Goal: Information Seeking & Learning: Learn about a topic

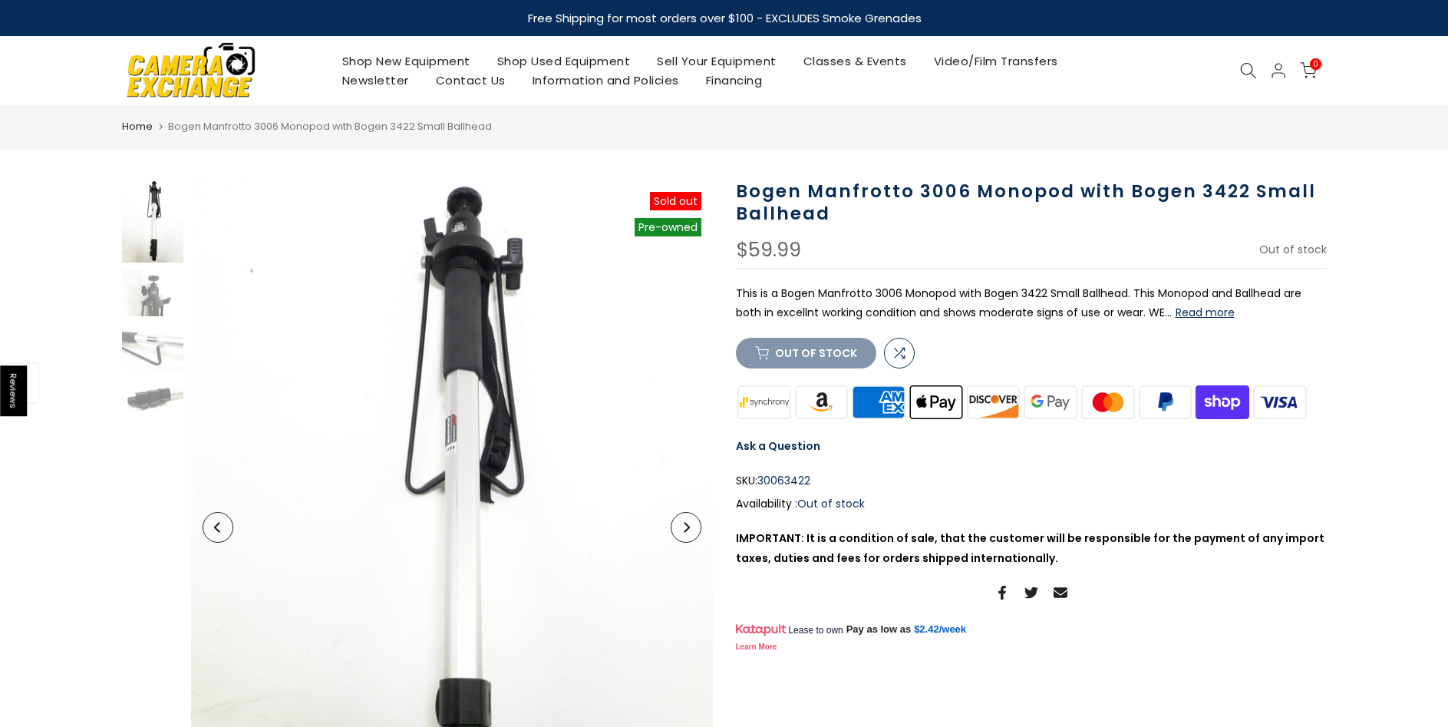
click at [1196, 305] on button "Read more" at bounding box center [1205, 312] width 59 height 14
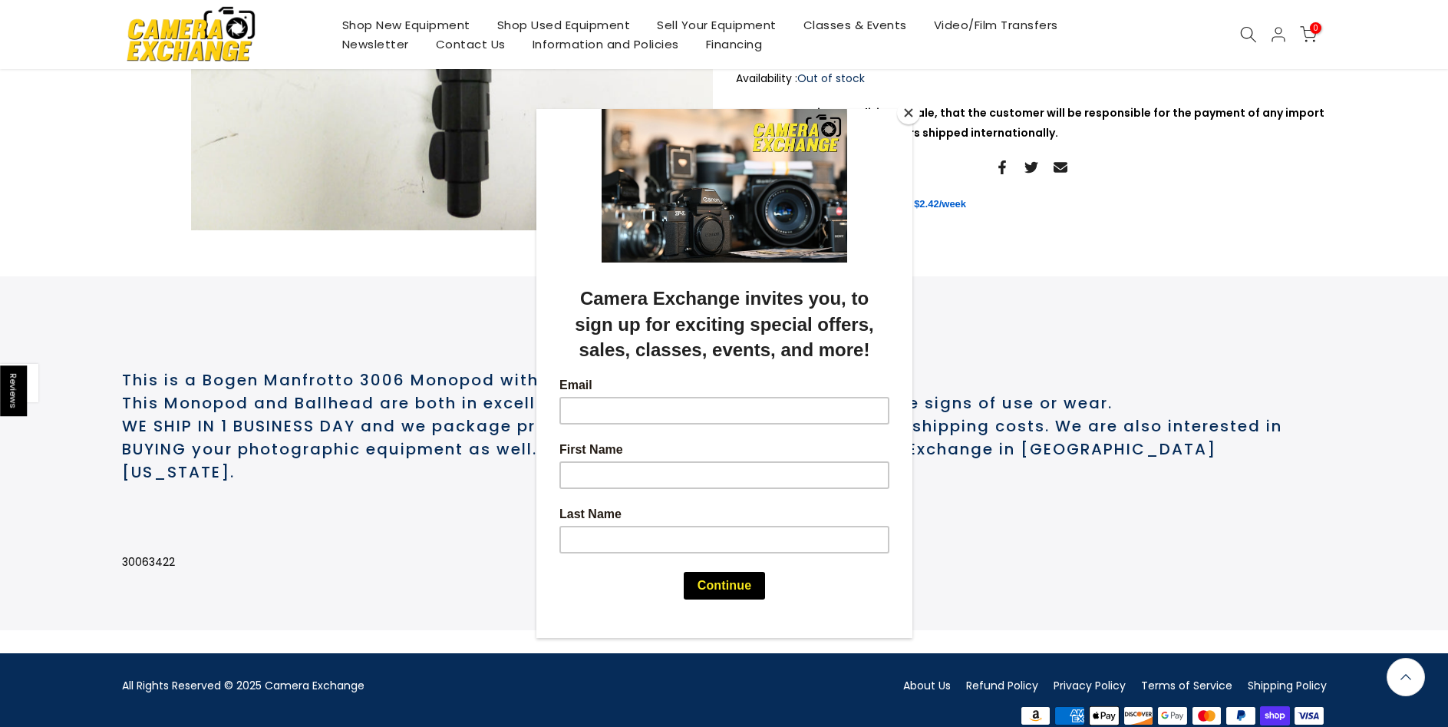
click at [379, 580] on div at bounding box center [724, 363] width 1448 height 727
click at [457, 559] on div at bounding box center [724, 363] width 1448 height 727
click at [992, 572] on div at bounding box center [724, 363] width 1448 height 727
click at [910, 109] on button "Close" at bounding box center [908, 112] width 23 height 23
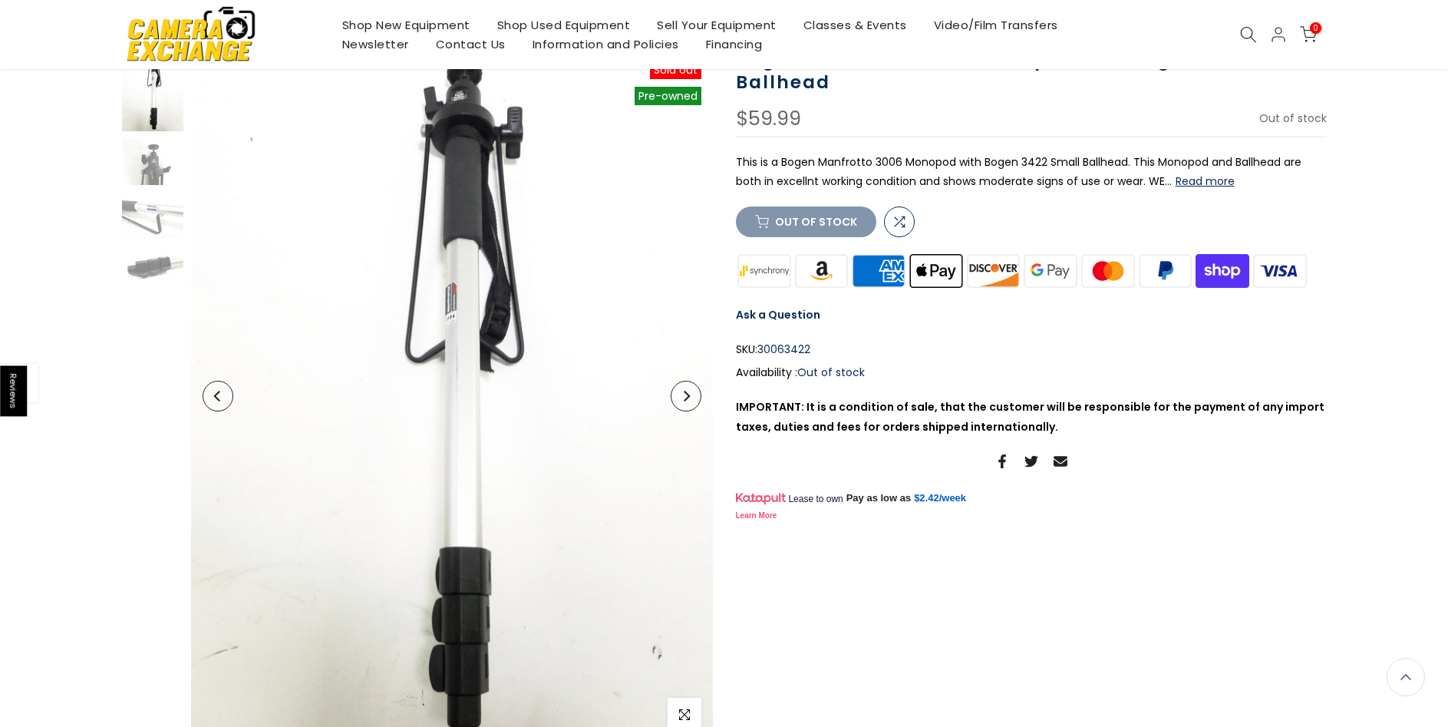
scroll to position [0, 0]
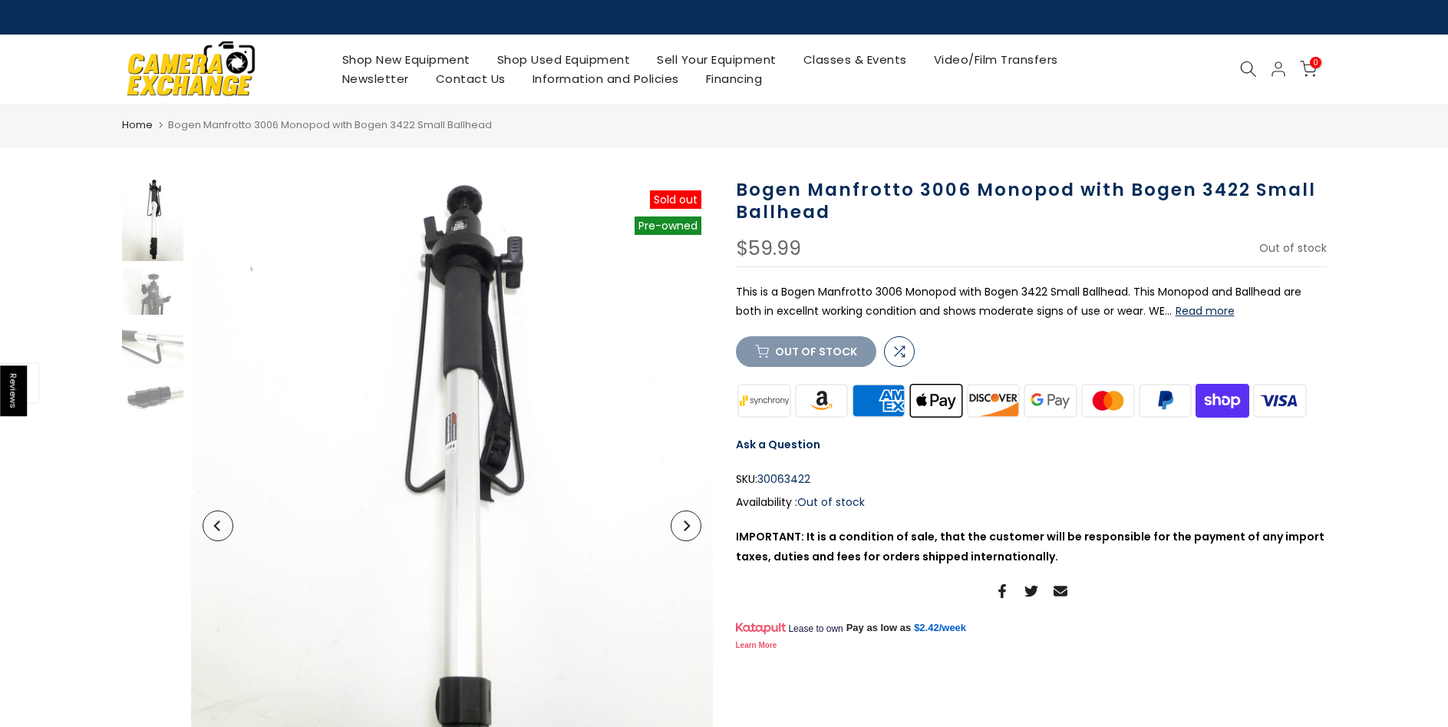
click at [130, 242] on img at bounding box center [152, 220] width 61 height 82
click at [143, 292] on img at bounding box center [152, 292] width 61 height 46
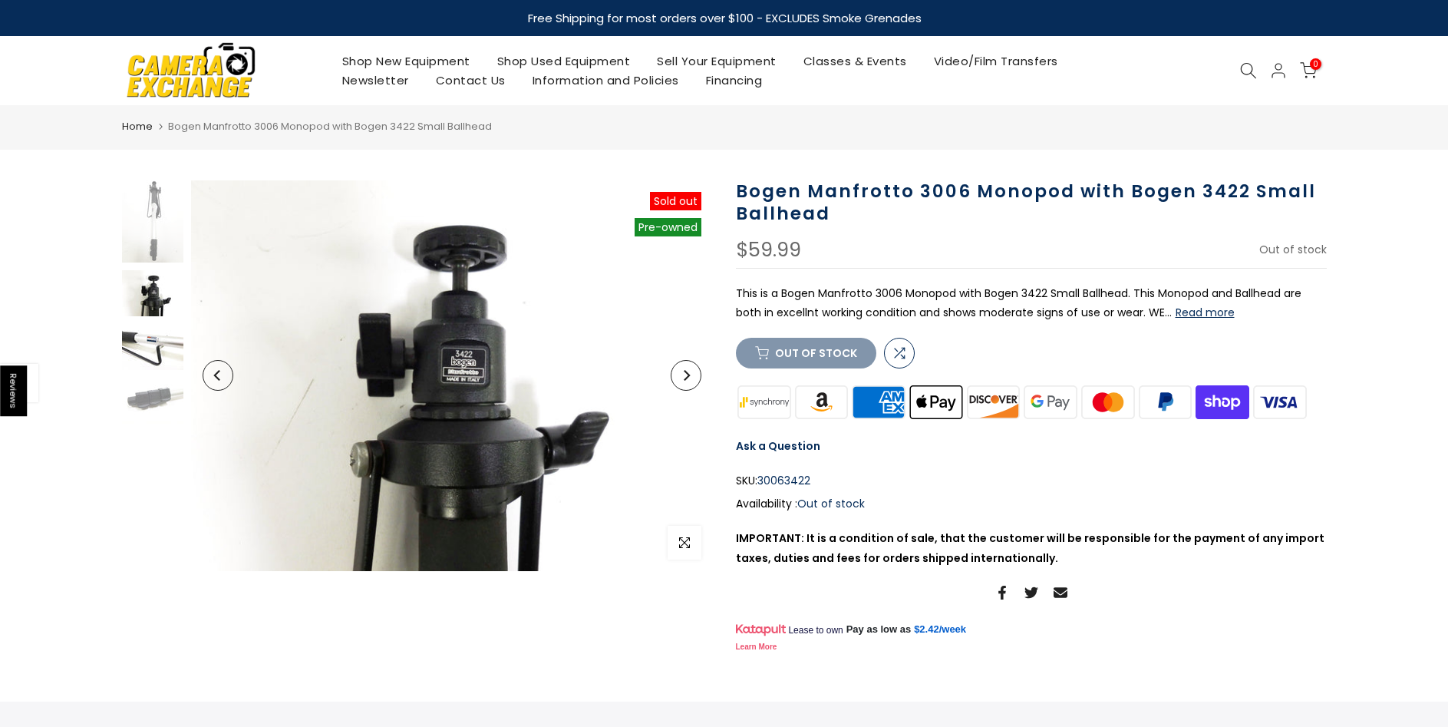
click at [163, 345] on img at bounding box center [152, 347] width 61 height 46
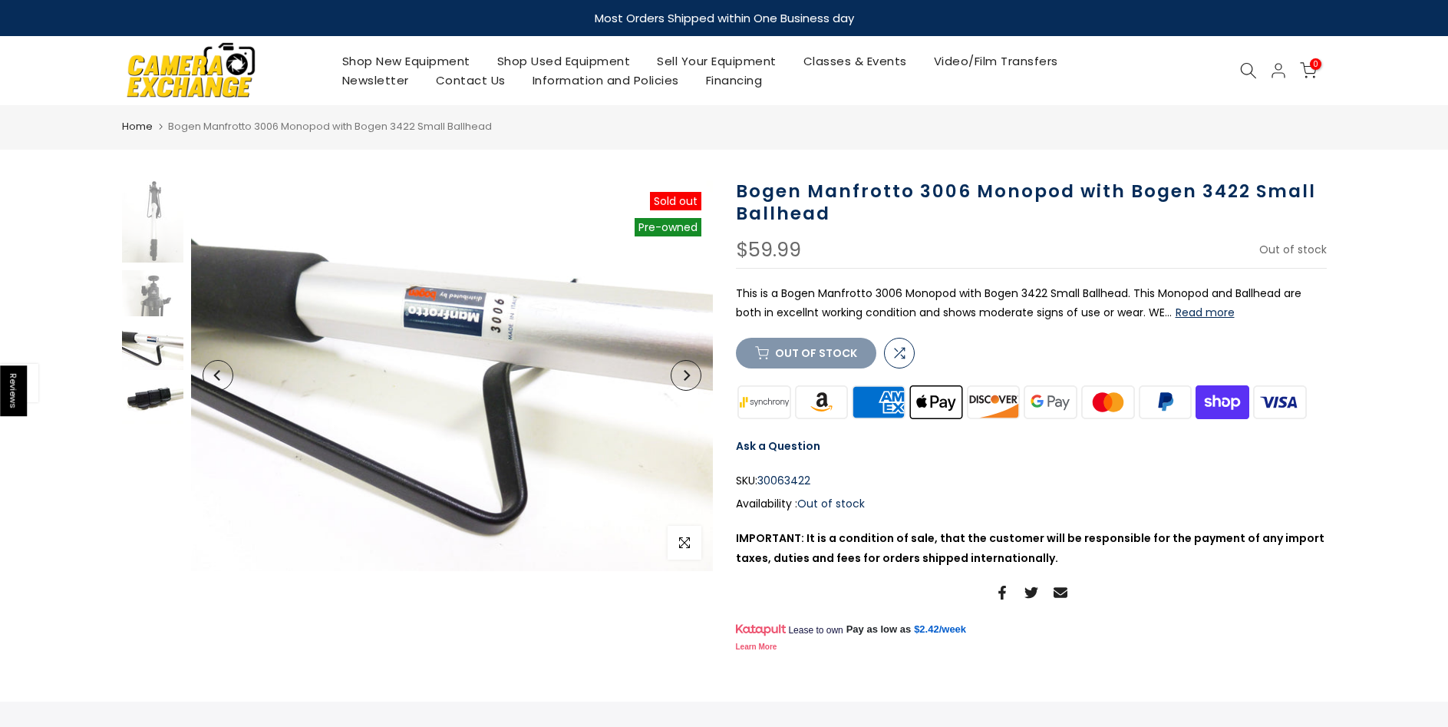
click at [163, 394] on img at bounding box center [152, 401] width 61 height 46
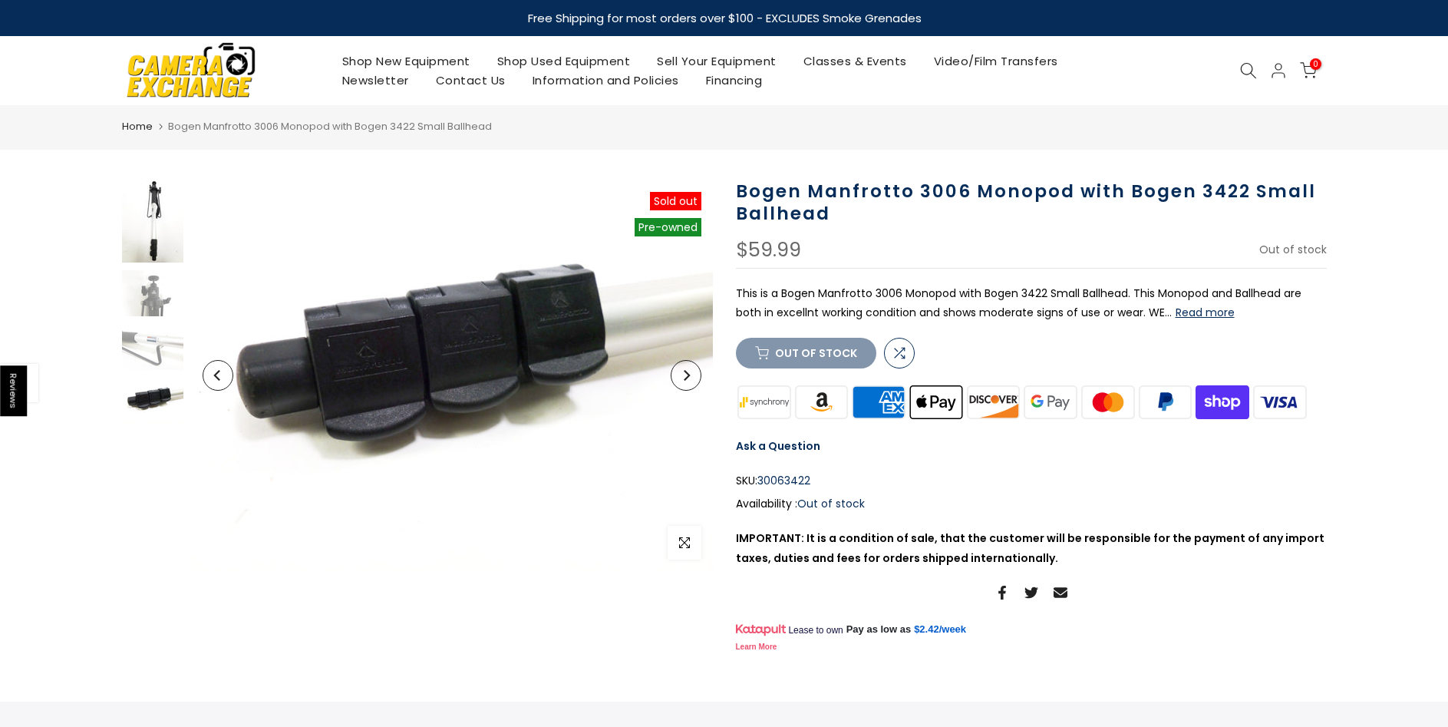
click at [144, 203] on img at bounding box center [152, 221] width 61 height 82
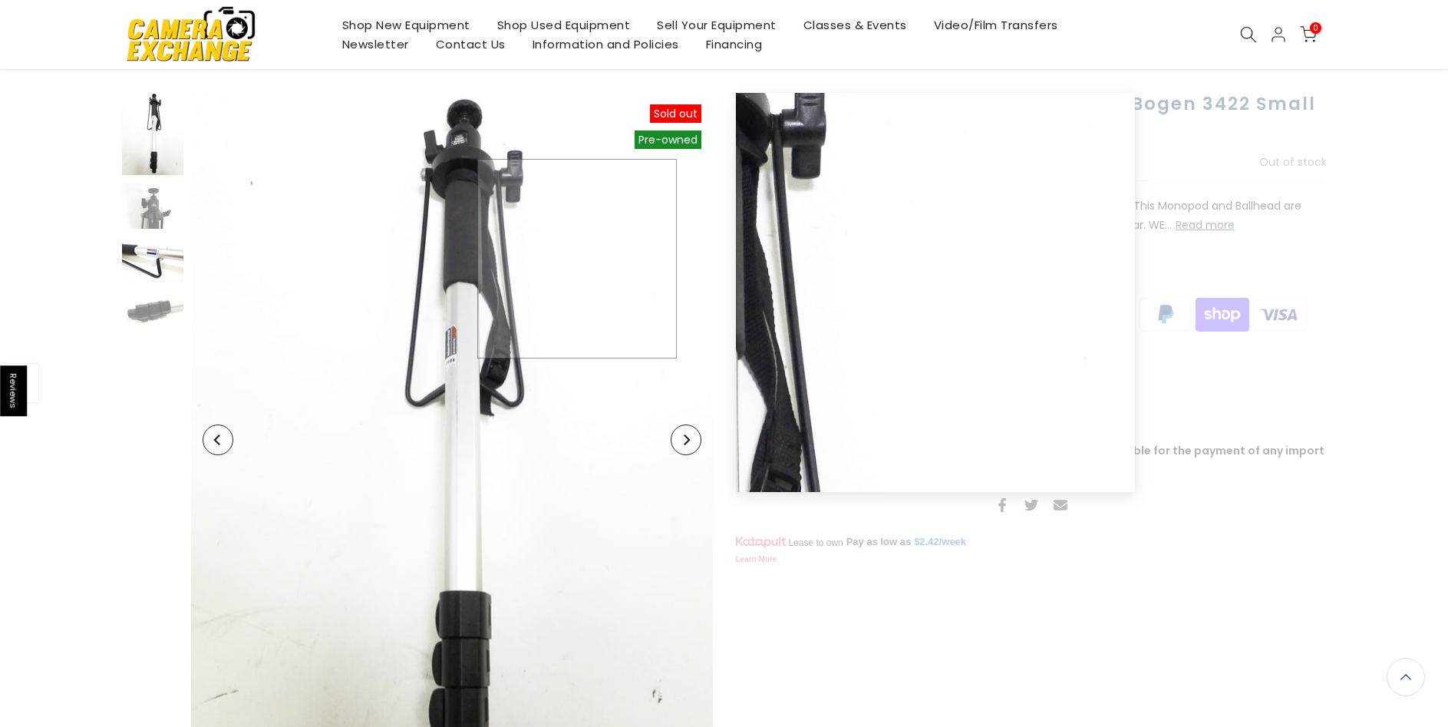
scroll to position [86, 0]
